Goal: Task Accomplishment & Management: Use online tool/utility

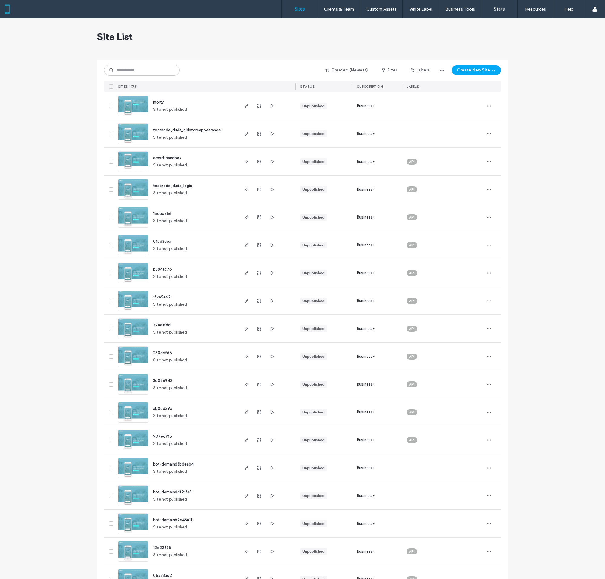
click at [133, 189] on img at bounding box center [133, 199] width 30 height 41
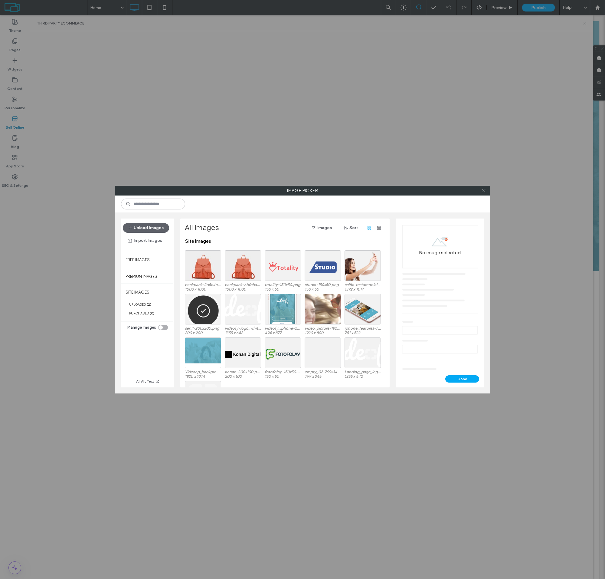
click at [203, 270] on div at bounding box center [203, 265] width 36 height 31
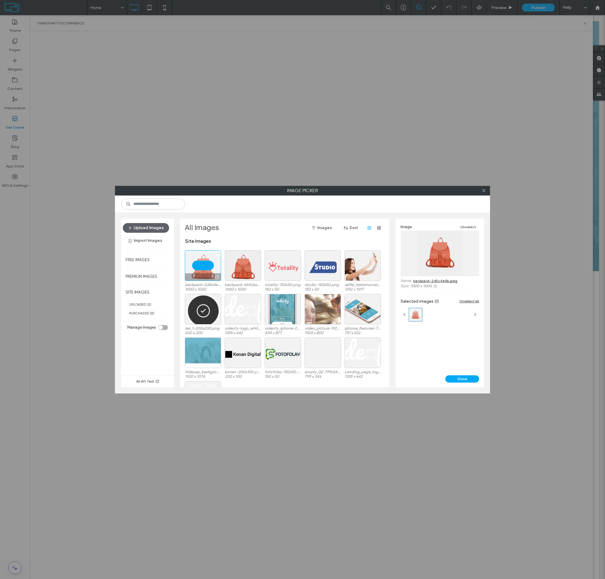
click at [462, 379] on button "Done" at bounding box center [462, 378] width 34 height 7
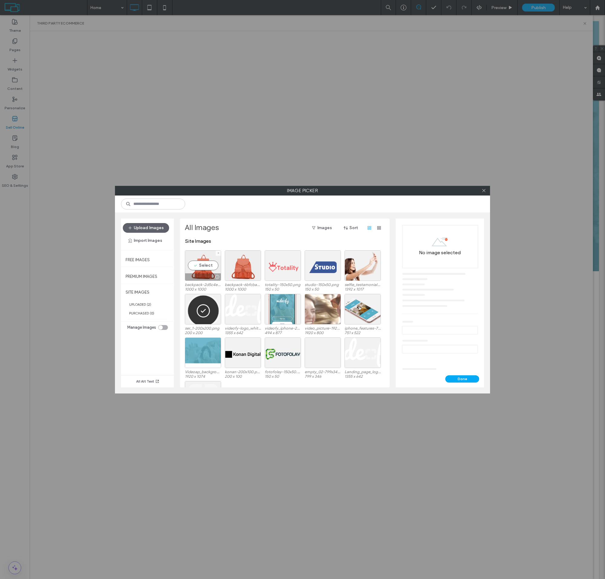
click at [203, 270] on div "Select" at bounding box center [203, 265] width 36 height 31
click at [462, 379] on button "Done" at bounding box center [462, 378] width 34 height 7
click at [203, 270] on div "Select" at bounding box center [203, 265] width 36 height 31
click at [462, 379] on button "Done" at bounding box center [462, 378] width 34 height 7
